Goal: Task Accomplishment & Management: Complete application form

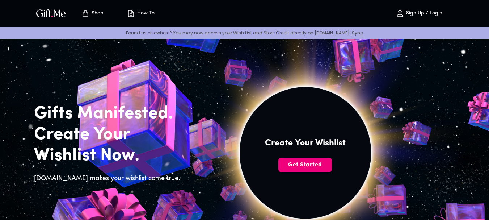
click at [297, 163] on span "Get Started" at bounding box center [306, 165] width 54 height 8
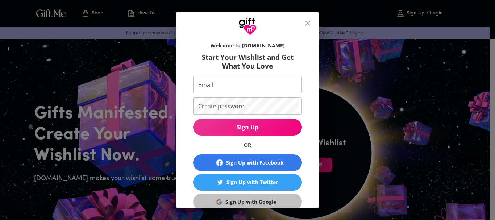
click at [219, 202] on img "button" at bounding box center [218, 201] width 5 height 5
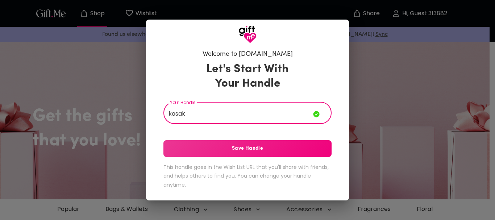
type input "kasak"
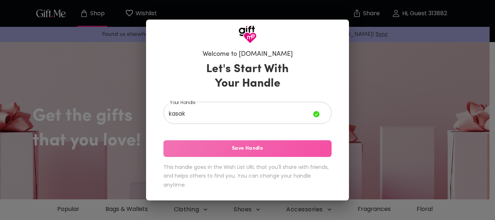
click at [228, 146] on span "Save Handle" at bounding box center [247, 149] width 168 height 8
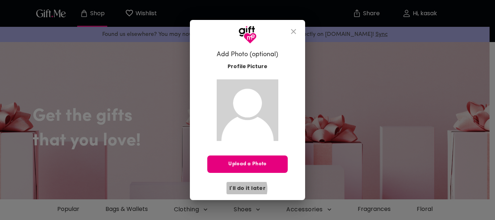
click at [244, 189] on span "I'll do it later" at bounding box center [247, 188] width 36 height 8
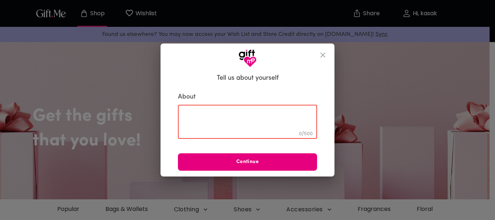
click at [237, 129] on textarea at bounding box center [247, 122] width 129 height 21
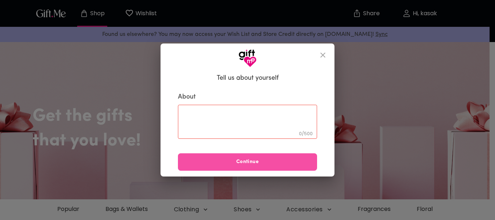
click at [243, 154] on button "Continue" at bounding box center [247, 161] width 139 height 17
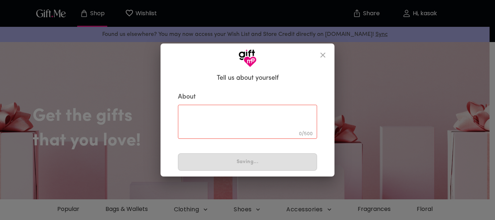
click at [243, 154] on div "About 0 / 500 ​ Saving..." at bounding box center [247, 132] width 139 height 78
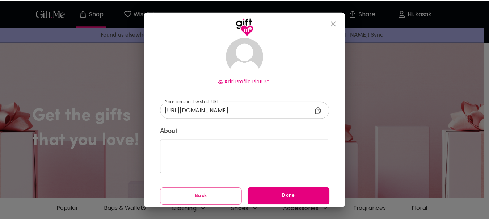
scroll to position [55, 0]
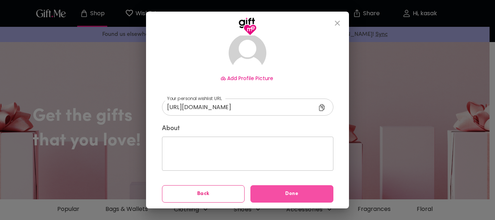
click at [293, 190] on span "Done" at bounding box center [291, 194] width 83 height 8
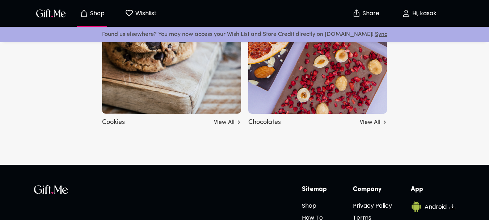
scroll to position [2493, 0]
